Goal: Find specific page/section: Find specific page/section

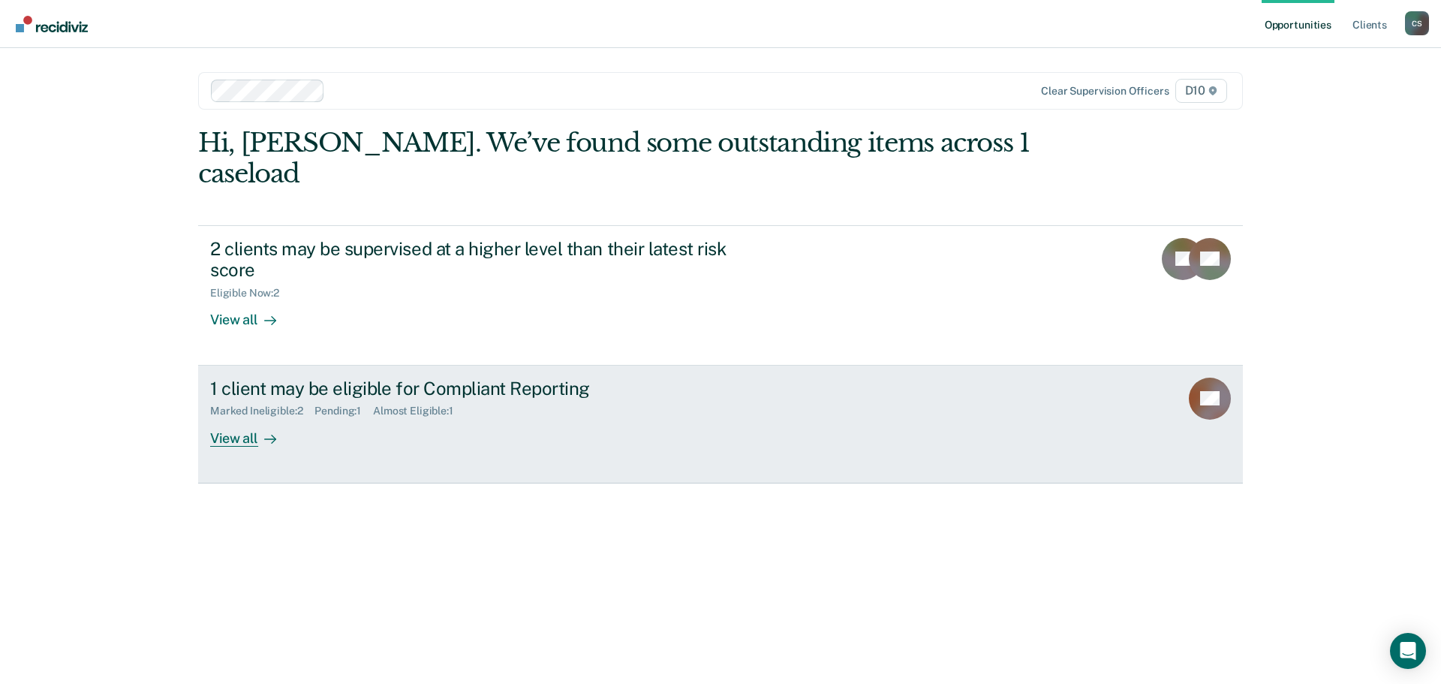
click at [228, 417] on div "View all" at bounding box center [252, 431] width 84 height 29
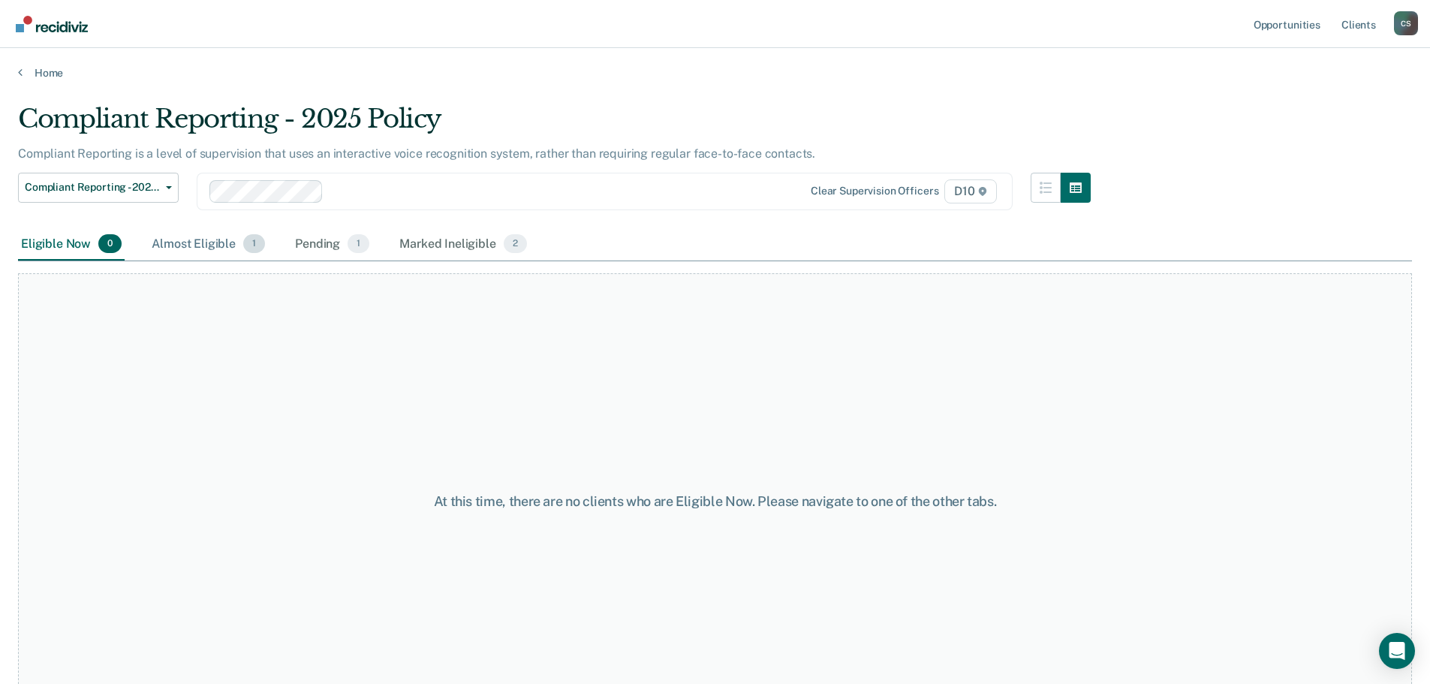
click at [206, 248] on div "Almost Eligible 1" at bounding box center [208, 244] width 119 height 33
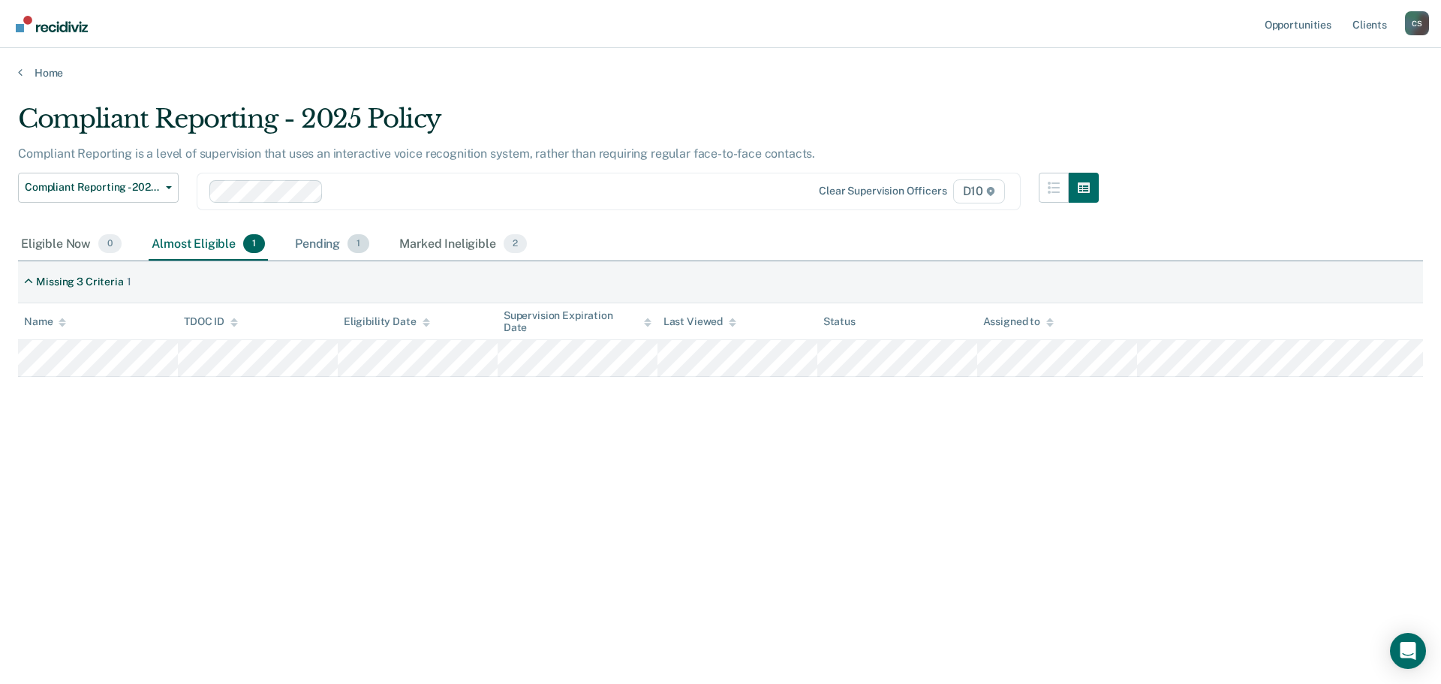
click at [335, 238] on div "Pending 1" at bounding box center [332, 244] width 80 height 33
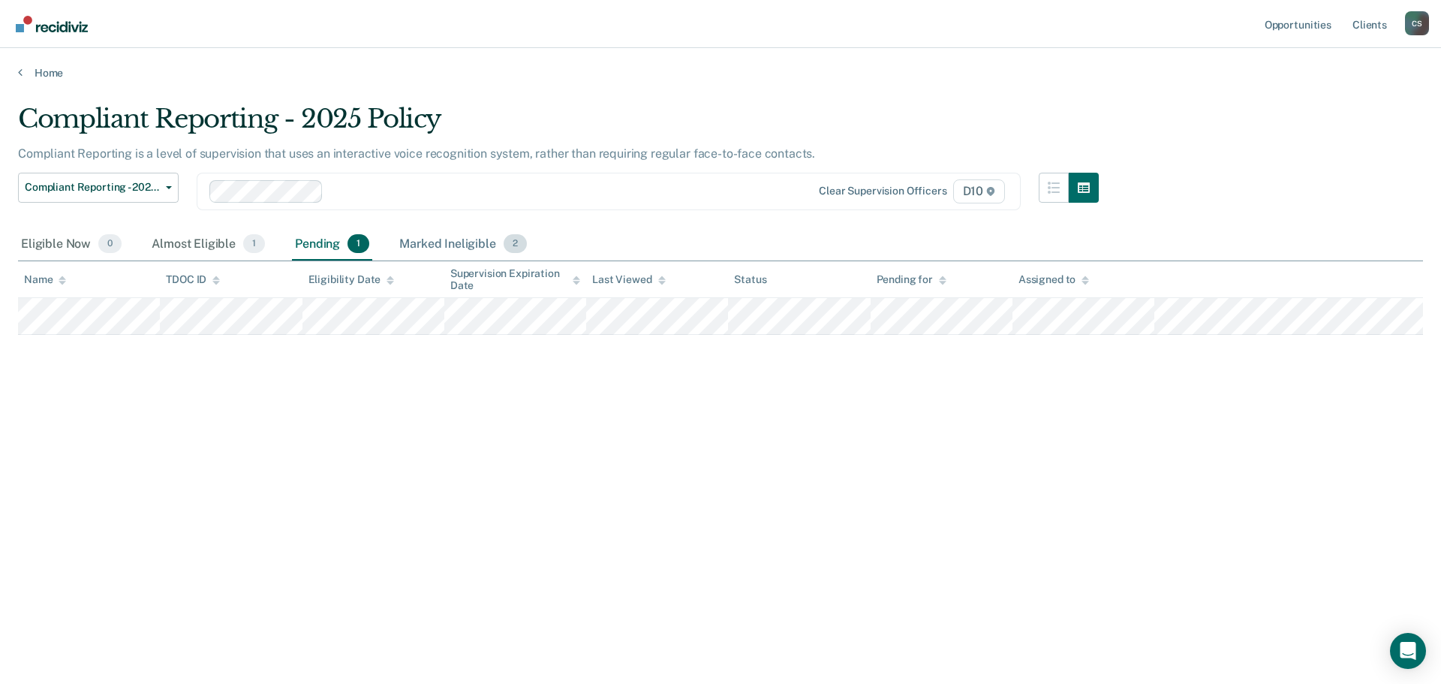
click at [454, 239] on div "Marked Ineligible 2" at bounding box center [463, 244] width 134 height 33
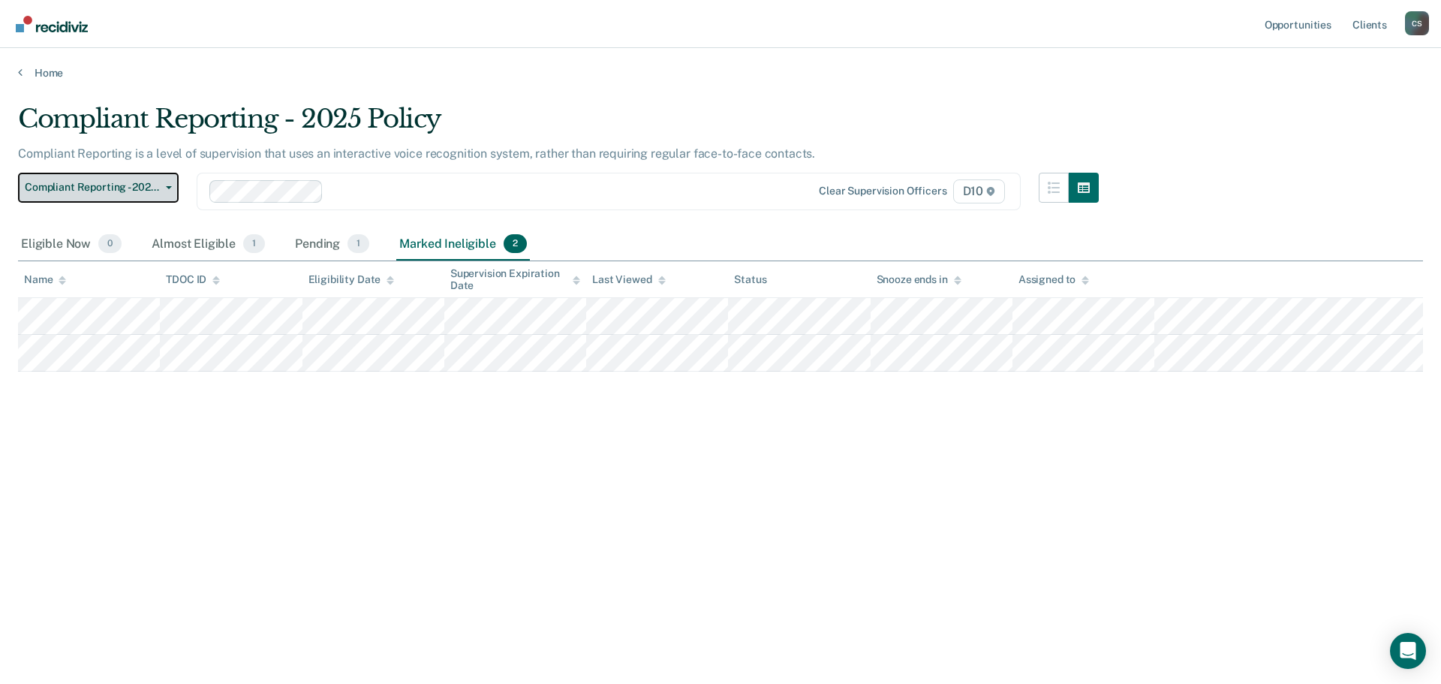
click at [140, 194] on span "Compliant Reporting - 2025 Policy" at bounding box center [92, 187] width 135 height 13
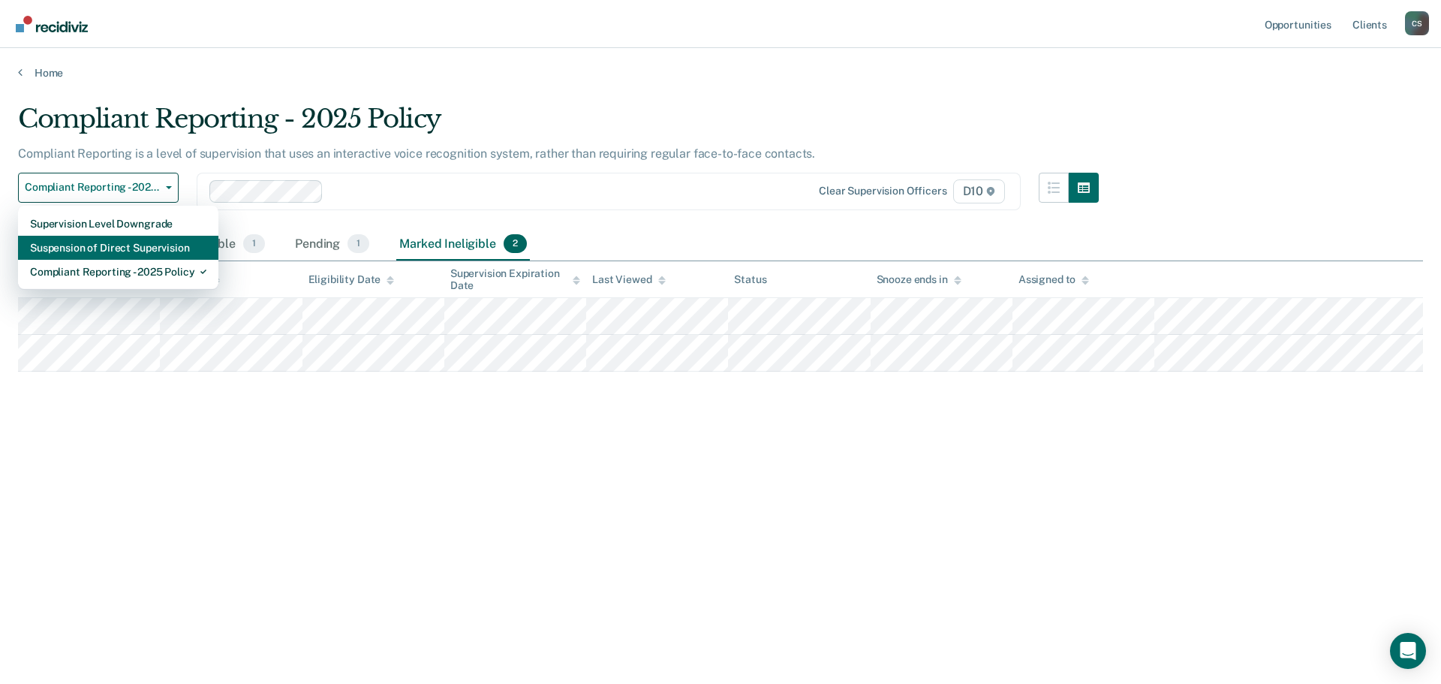
click at [158, 241] on div "Suspension of Direct Supervision" at bounding box center [118, 248] width 176 height 24
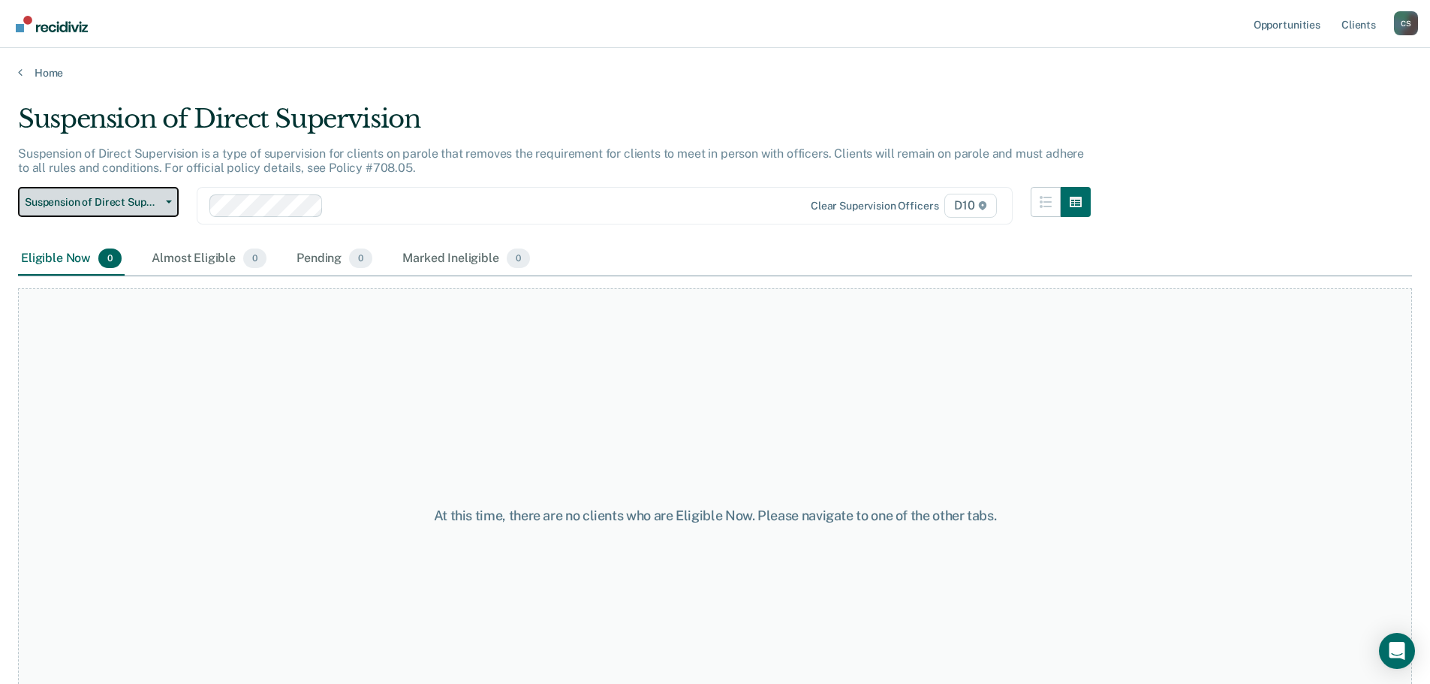
click at [155, 200] on span "Suspension of Direct Supervision" at bounding box center [92, 202] width 135 height 13
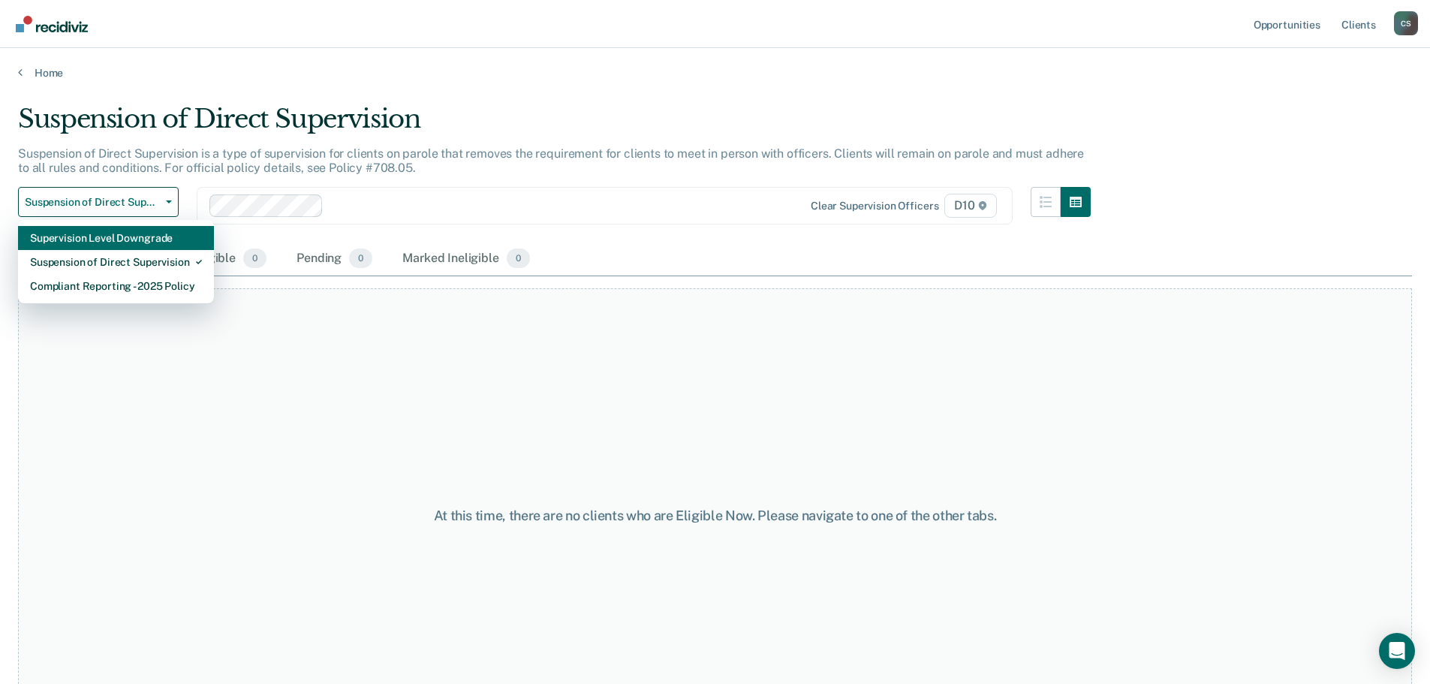
click at [158, 245] on div "Supervision Level Downgrade" at bounding box center [116, 238] width 172 height 24
